Goal: Task Accomplishment & Management: Use online tool/utility

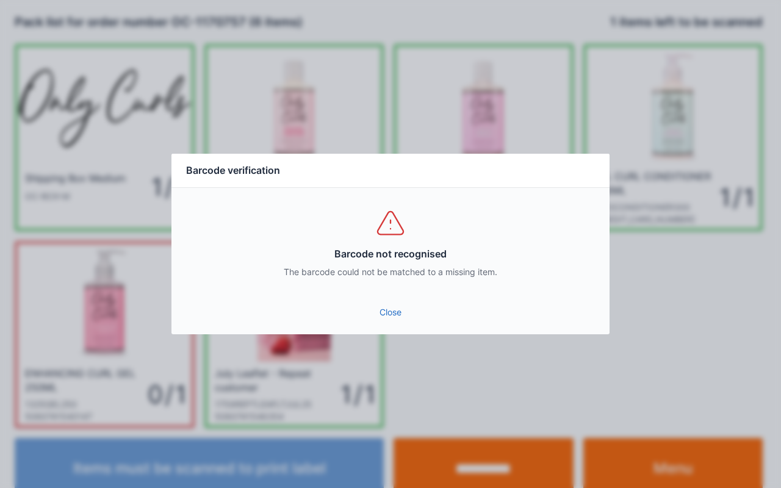
click at [384, 317] on link "Close" at bounding box center [390, 313] width 419 height 22
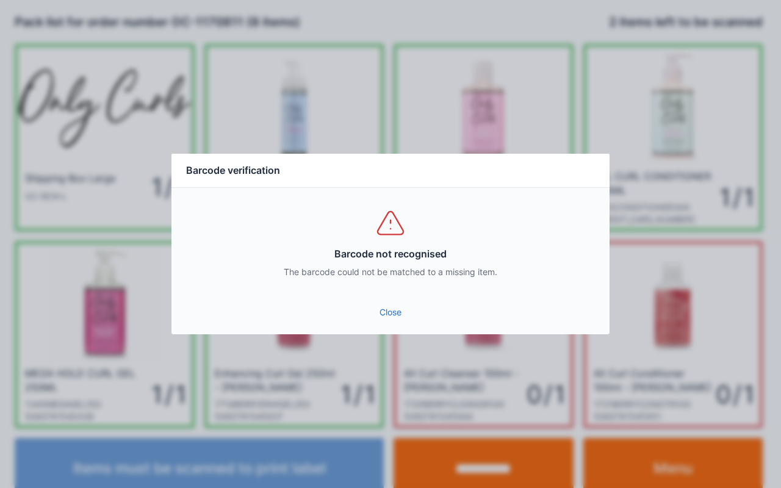
click at [387, 310] on link "Close" at bounding box center [390, 313] width 419 height 22
click at [393, 312] on link "Close" at bounding box center [390, 313] width 419 height 22
click at [384, 312] on link "Close" at bounding box center [390, 313] width 419 height 22
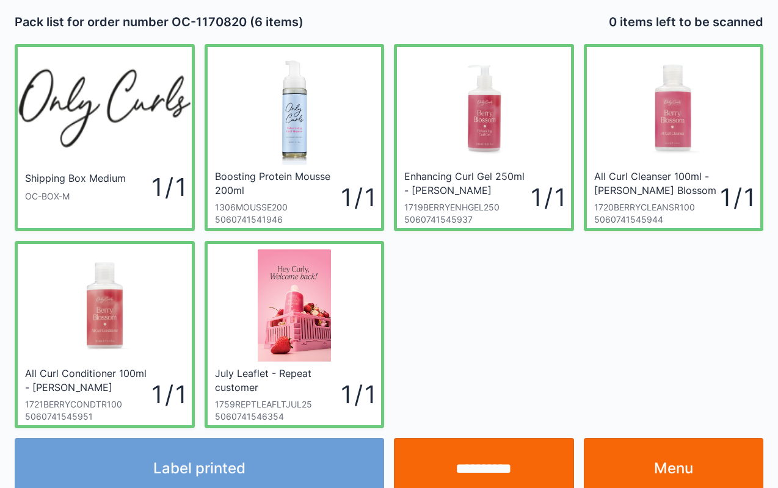
click at [663, 464] on link "Menu" at bounding box center [673, 468] width 180 height 61
click at [659, 475] on link "Menu" at bounding box center [673, 468] width 180 height 61
click at [657, 457] on link "Menu" at bounding box center [673, 468] width 180 height 61
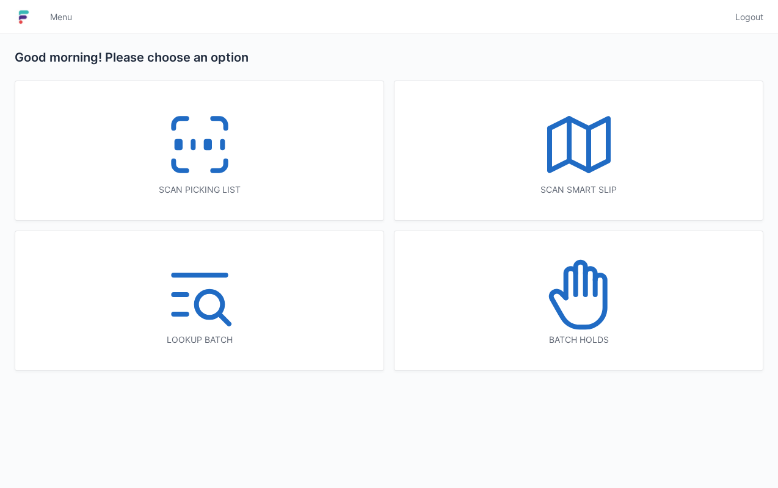
click at [192, 157] on icon at bounding box center [200, 145] width 78 height 78
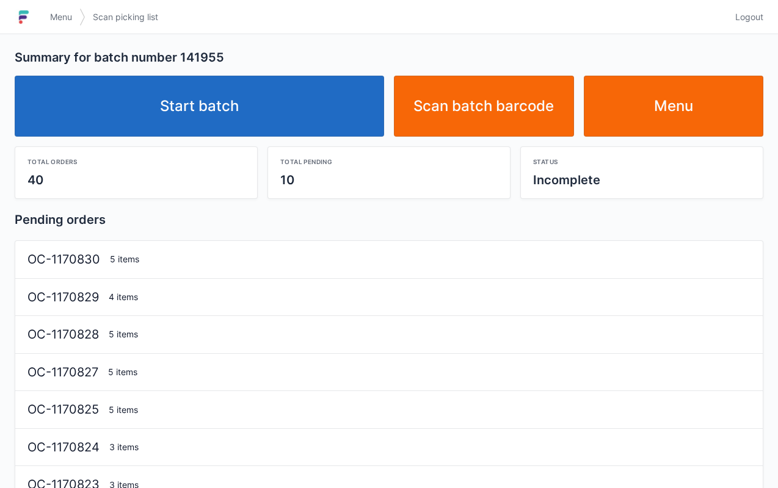
click at [215, 92] on link "Start batch" at bounding box center [199, 106] width 369 height 61
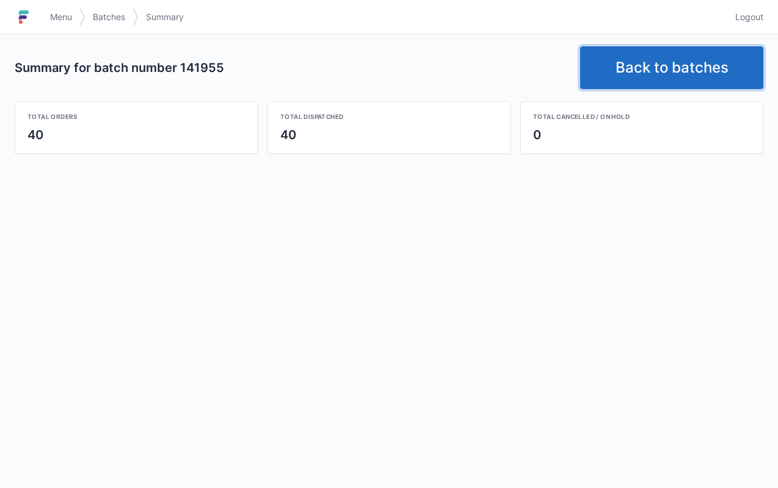
click at [670, 62] on link "Back to batches" at bounding box center [671, 67] width 183 height 43
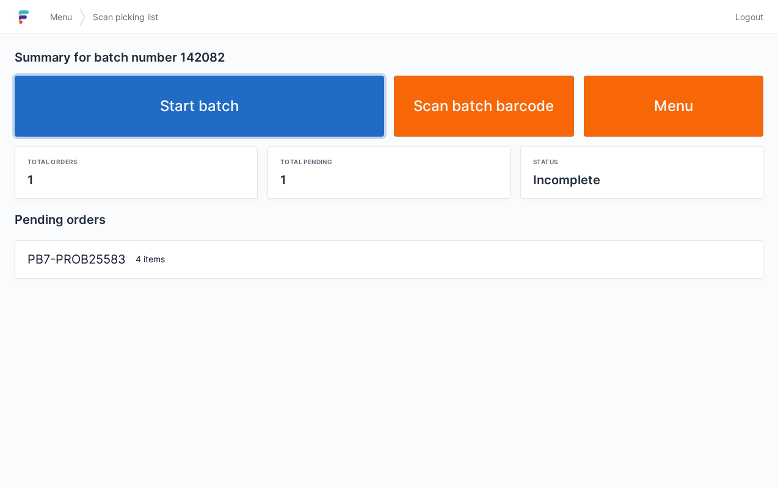
click at [222, 122] on link "Start batch" at bounding box center [199, 106] width 369 height 61
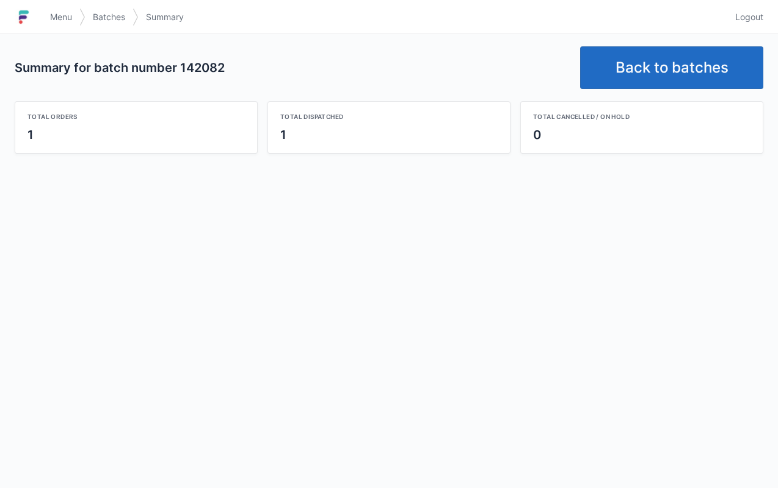
click at [658, 79] on link "Back to batches" at bounding box center [671, 67] width 183 height 43
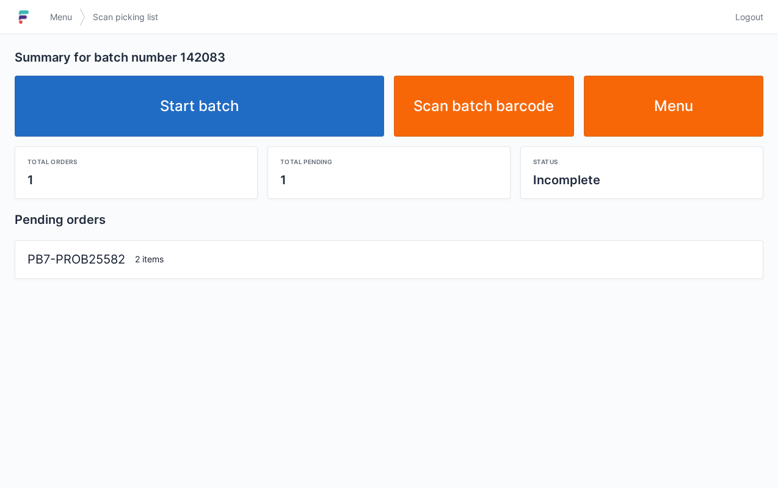
click at [218, 110] on link "Start batch" at bounding box center [199, 106] width 369 height 61
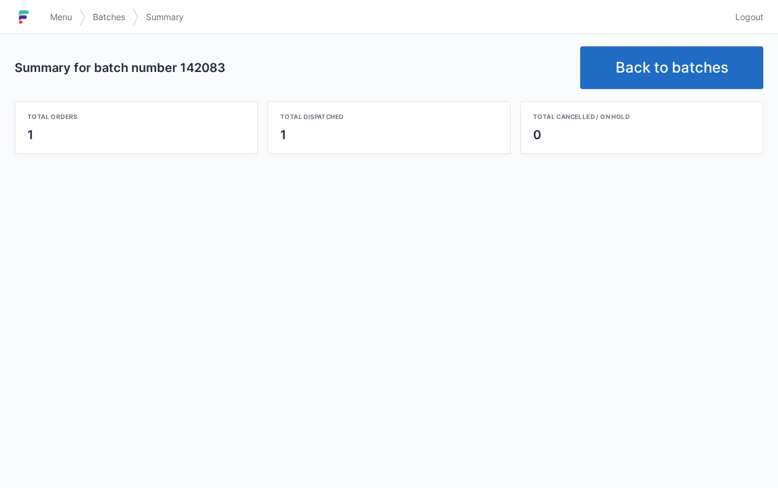
click at [688, 68] on link "Back to batches" at bounding box center [671, 67] width 183 height 43
